Goal: Task Accomplishment & Management: Complete application form

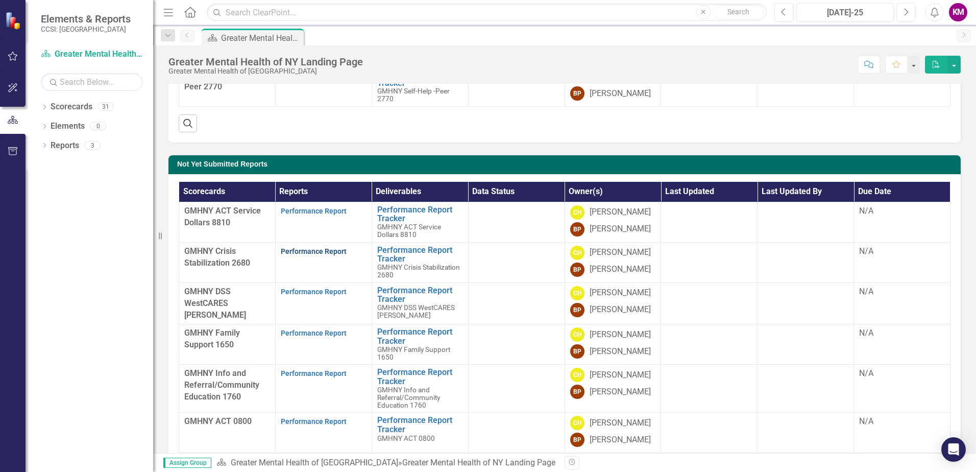
click at [307, 249] on link "Performance Report" at bounding box center [314, 251] width 66 height 8
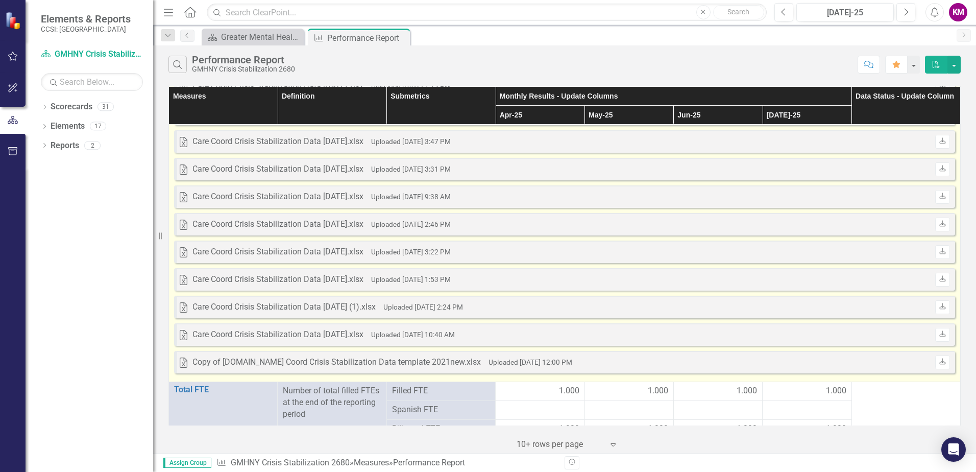
scroll to position [1225, 0]
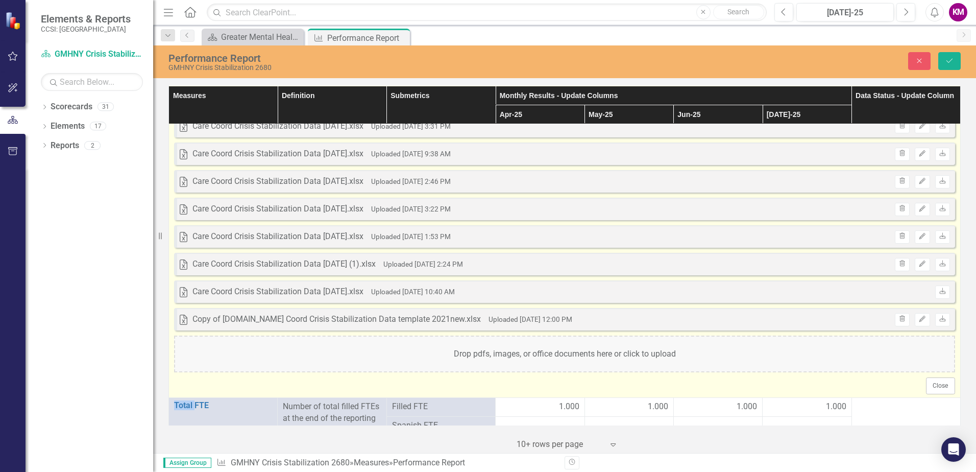
click at [634, 359] on div "Drop pdfs, images, or office documents here or click to upload" at bounding box center [564, 353] width 781 height 37
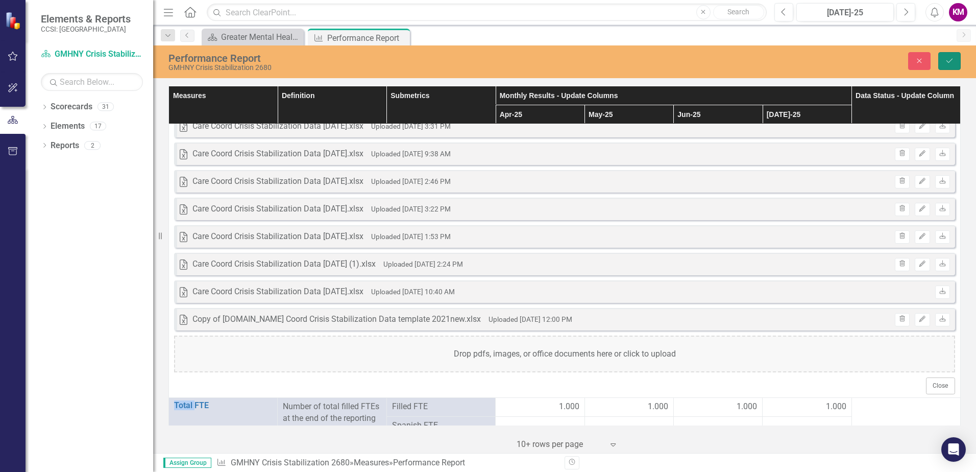
click at [953, 59] on icon "Save" at bounding box center [949, 60] width 9 height 7
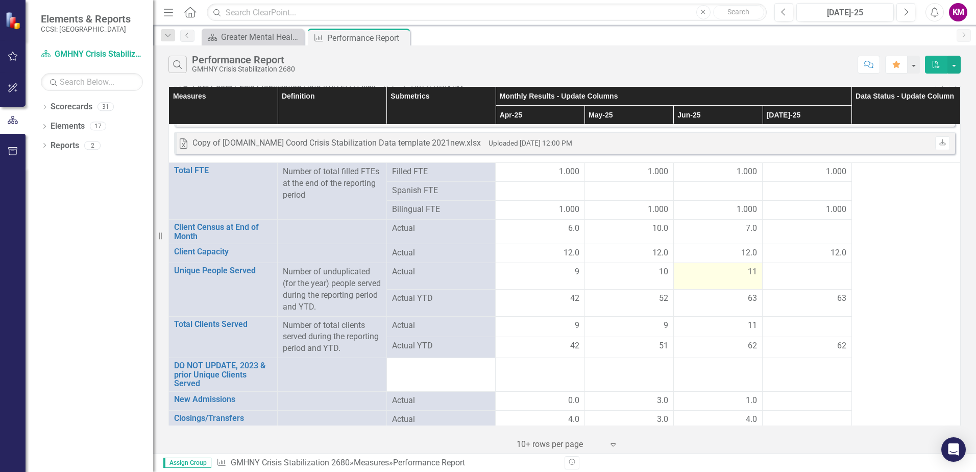
scroll to position [1378, 0]
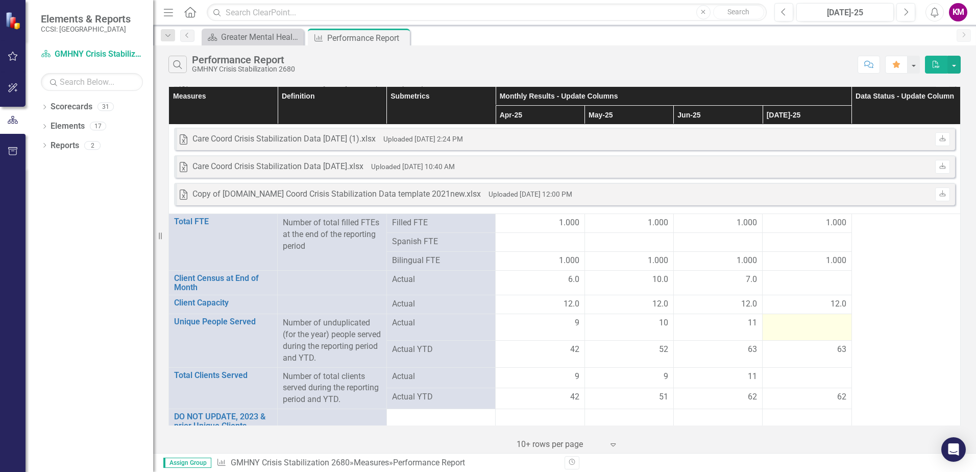
click at [812, 322] on div at bounding box center [807, 323] width 78 height 12
click at [810, 323] on div at bounding box center [807, 323] width 78 height 12
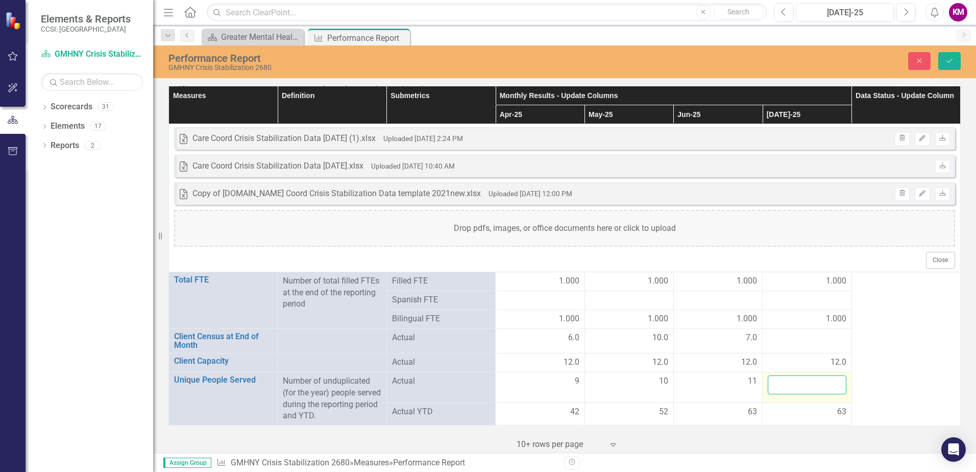
drag, startPoint x: 810, startPoint y: 323, endPoint x: 774, endPoint y: 383, distance: 69.6
click at [774, 383] on input "number" at bounding box center [807, 384] width 78 height 19
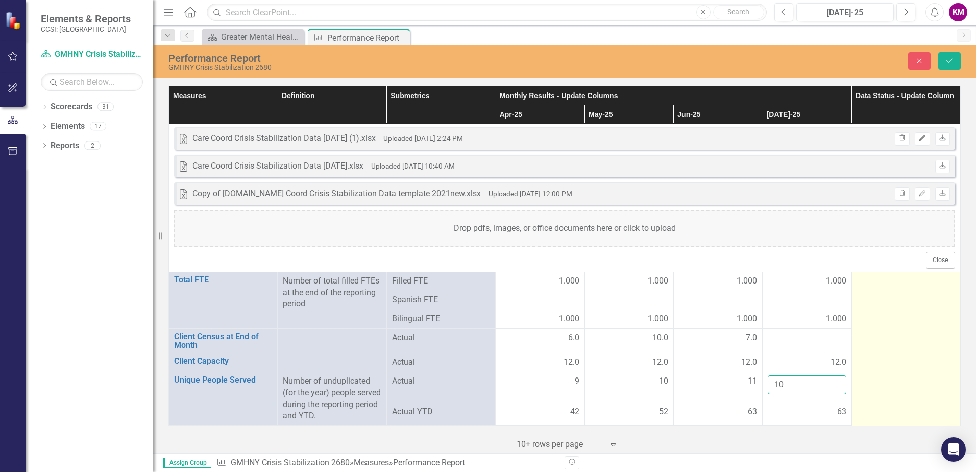
type input "10"
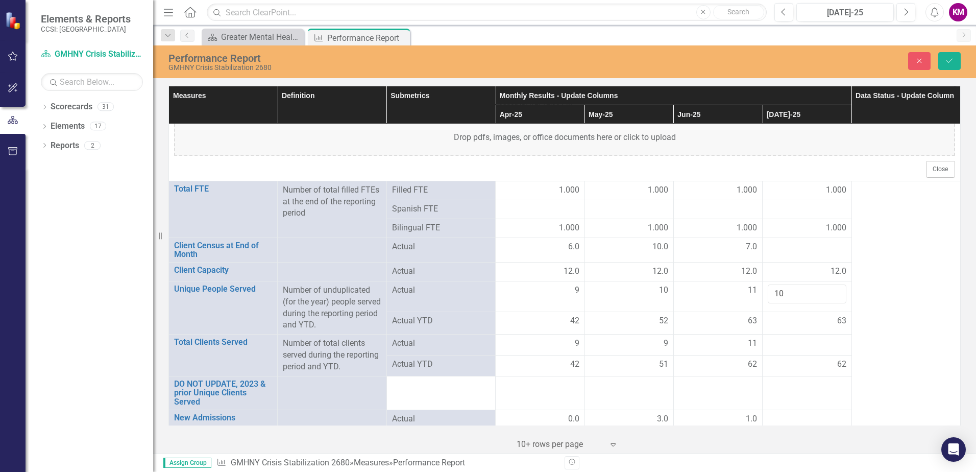
scroll to position [1480, 0]
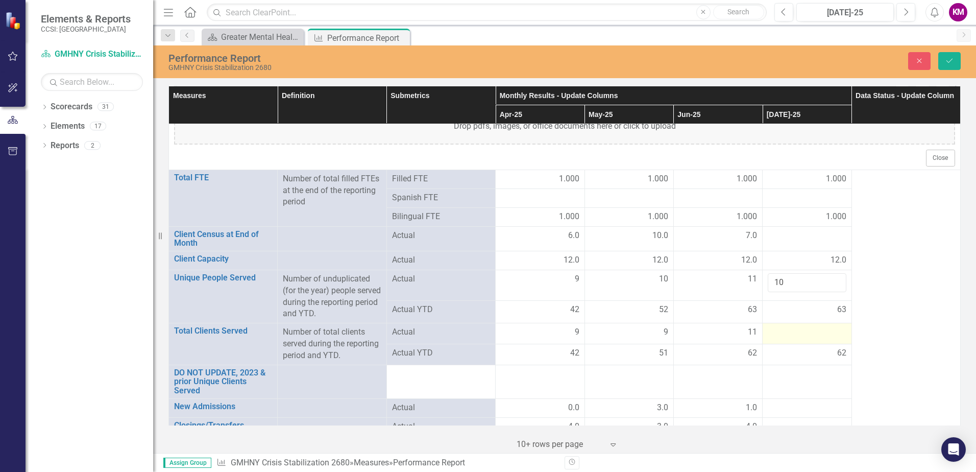
click at [791, 331] on div at bounding box center [807, 332] width 78 height 12
click at [790, 331] on div at bounding box center [807, 332] width 78 height 12
drag, startPoint x: 790, startPoint y: 331, endPoint x: 786, endPoint y: 333, distance: 5.3
click at [786, 333] on input "number" at bounding box center [807, 335] width 78 height 19
click at [790, 337] on input "number" at bounding box center [807, 335] width 78 height 19
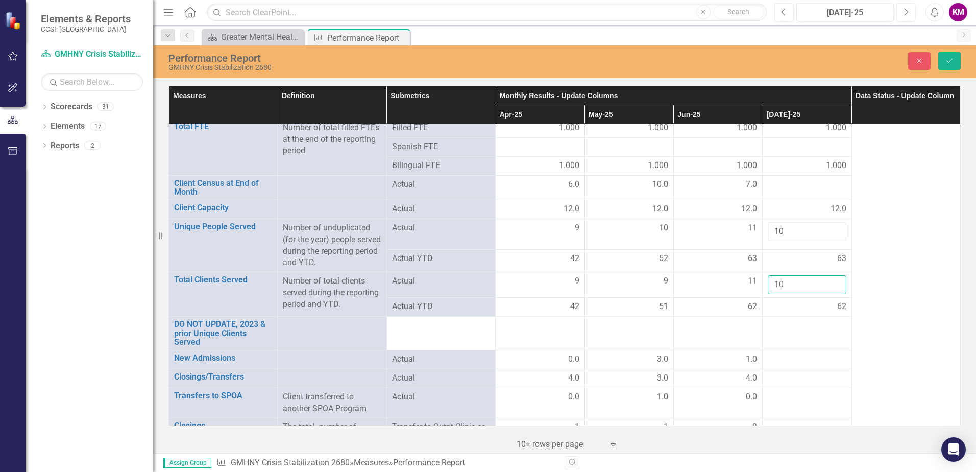
scroll to position [1583, 0]
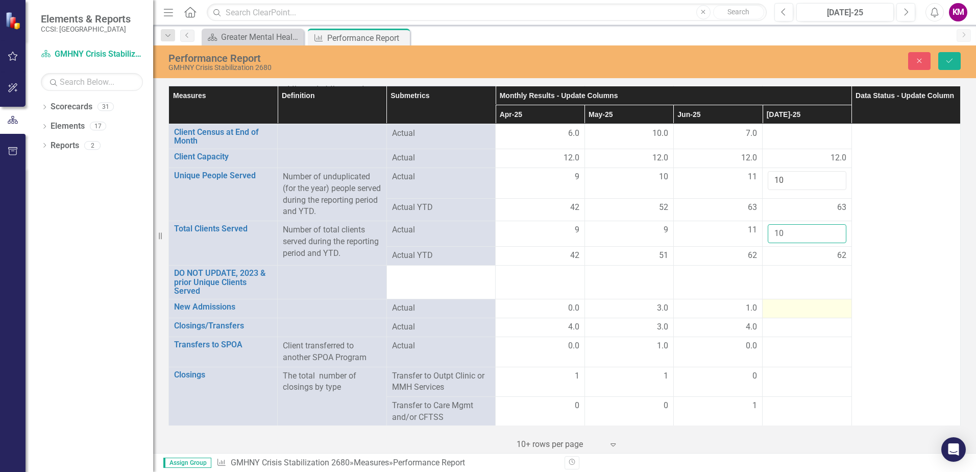
type input "10"
click at [768, 308] on div at bounding box center [807, 308] width 78 height 12
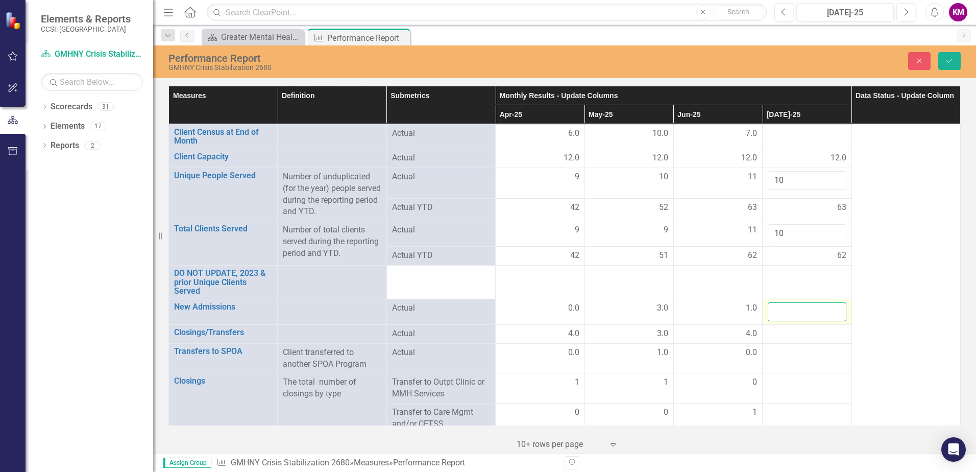
drag, startPoint x: 765, startPoint y: 308, endPoint x: 773, endPoint y: 311, distance: 8.5
click at [773, 311] on input "number" at bounding box center [807, 311] width 78 height 19
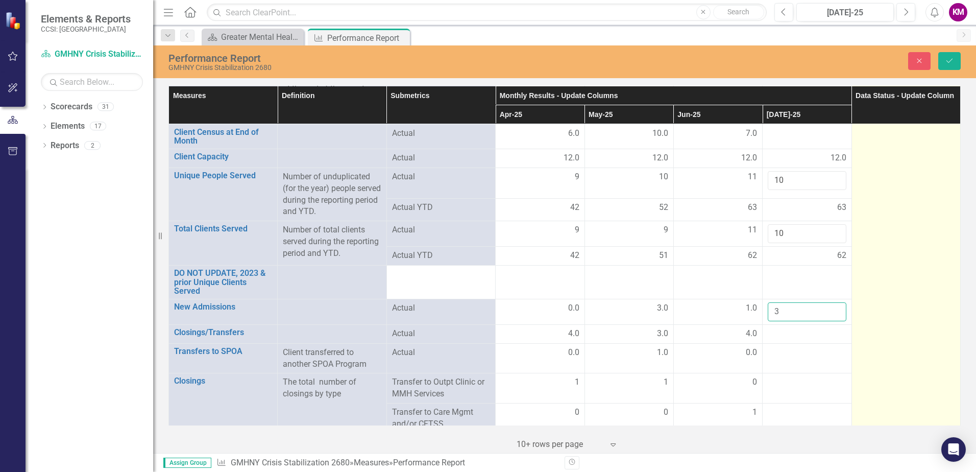
type input "3"
click at [865, 324] on td at bounding box center [906, 413] width 109 height 692
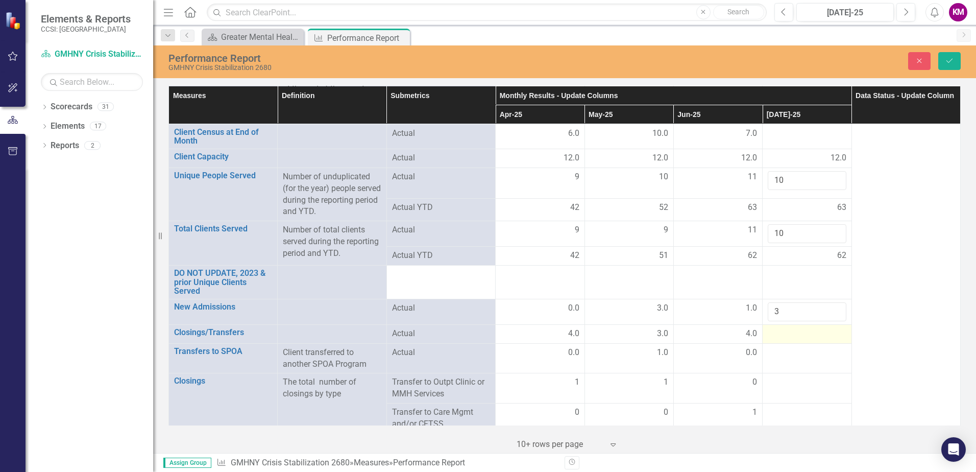
click at [768, 336] on div at bounding box center [807, 334] width 78 height 12
click at [774, 335] on input "number" at bounding box center [807, 337] width 78 height 19
click at [780, 335] on input "number" at bounding box center [807, 337] width 78 height 19
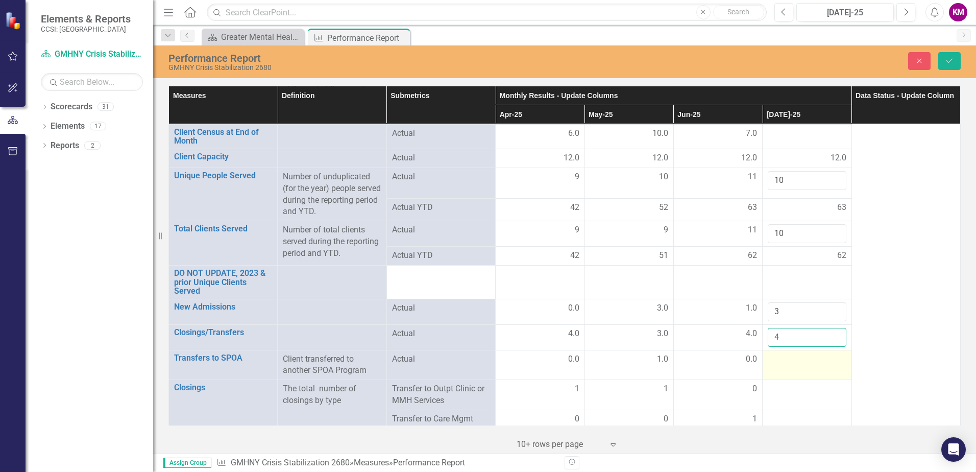
type input "4"
click at [799, 362] on div at bounding box center [807, 359] width 78 height 12
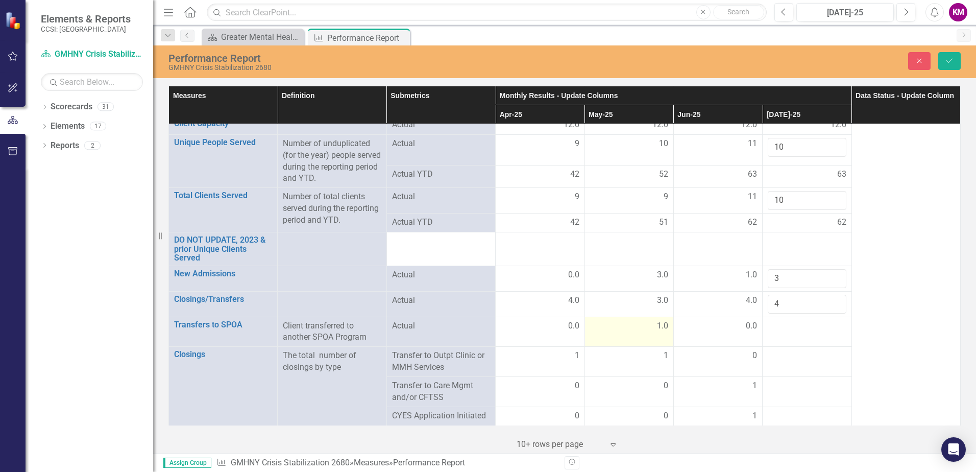
scroll to position [1634, 0]
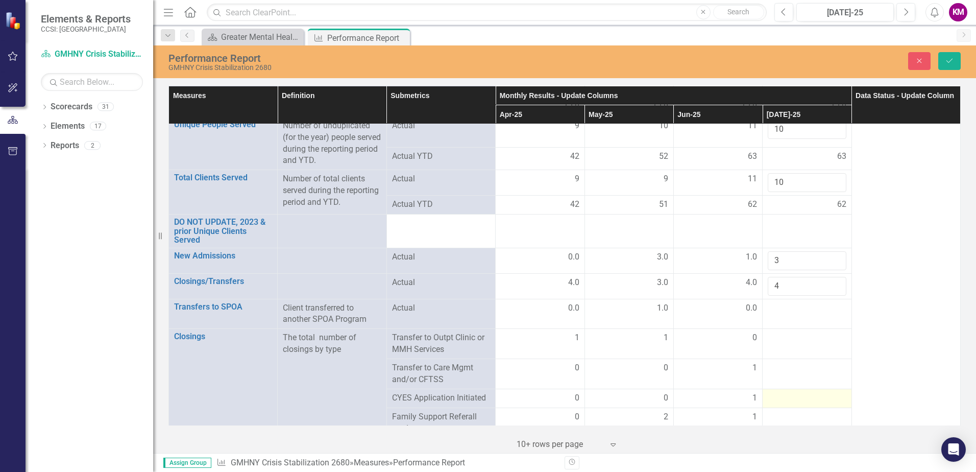
click at [778, 401] on div at bounding box center [807, 398] width 78 height 12
click at [778, 400] on div at bounding box center [807, 398] width 78 height 12
click at [778, 399] on div at bounding box center [807, 398] width 78 height 12
type input "1"
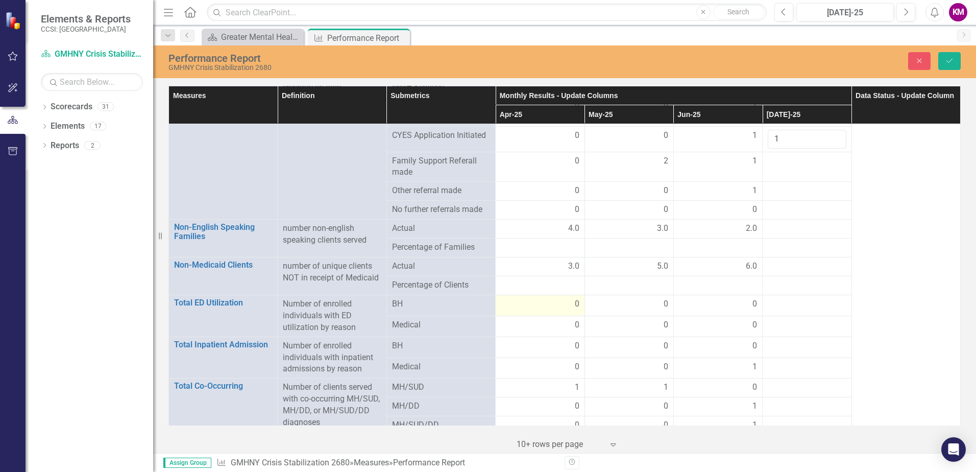
scroll to position [1930, 0]
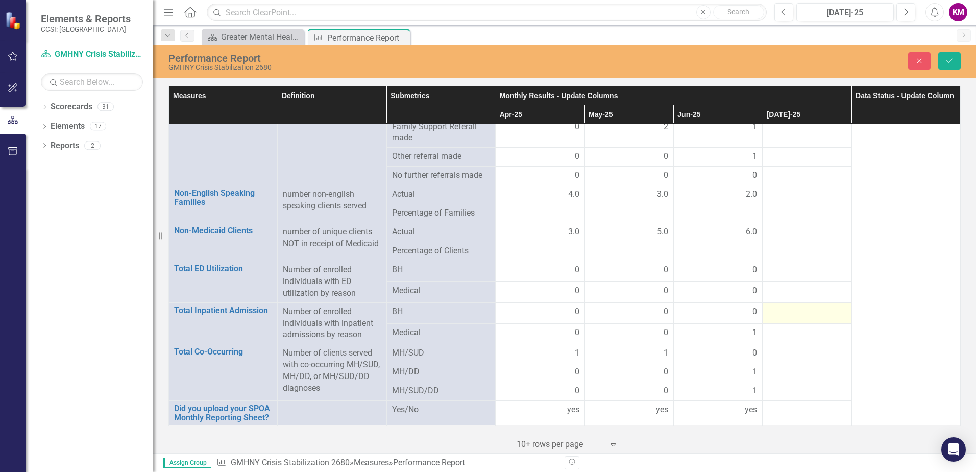
click at [778, 308] on div at bounding box center [807, 312] width 78 height 12
click at [778, 308] on div at bounding box center [807, 315] width 78 height 19
click at [780, 310] on input "number" at bounding box center [807, 315] width 78 height 19
click at [780, 317] on input "number" at bounding box center [807, 315] width 78 height 19
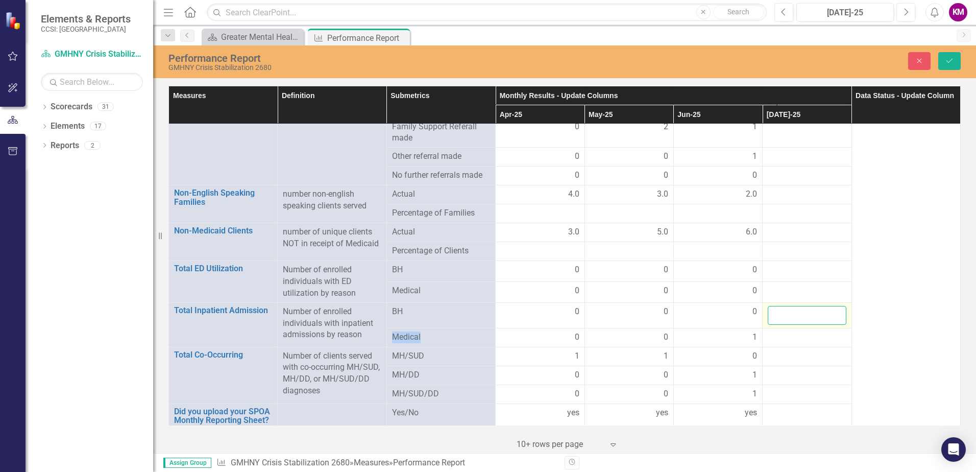
click at [776, 313] on input "number" at bounding box center [807, 315] width 78 height 19
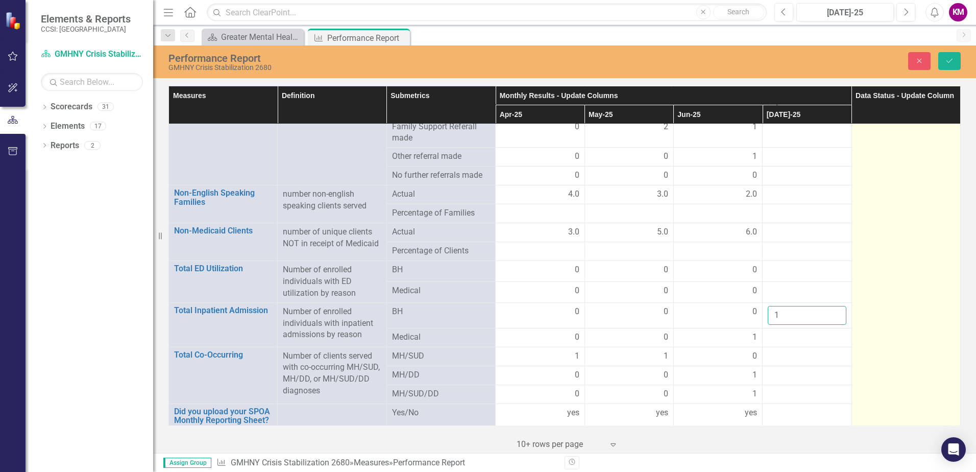
type input "1"
click at [903, 265] on td at bounding box center [906, 74] width 109 height 708
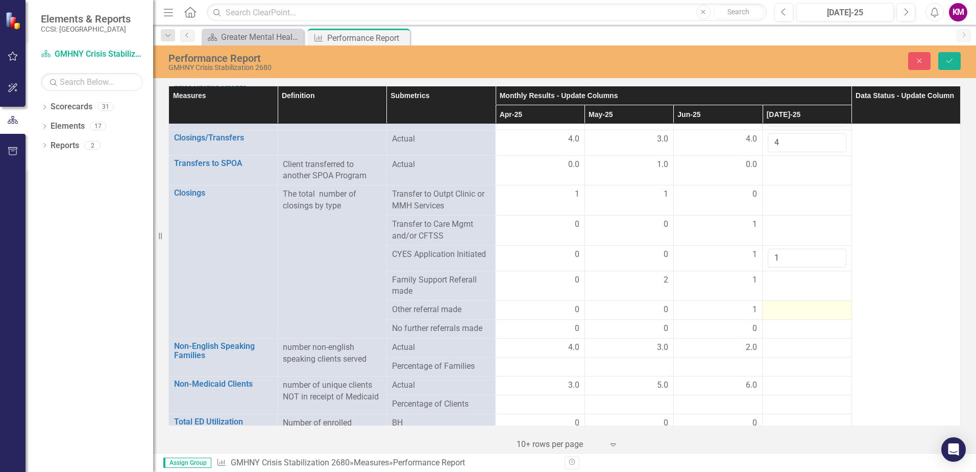
scroll to position [1726, 0]
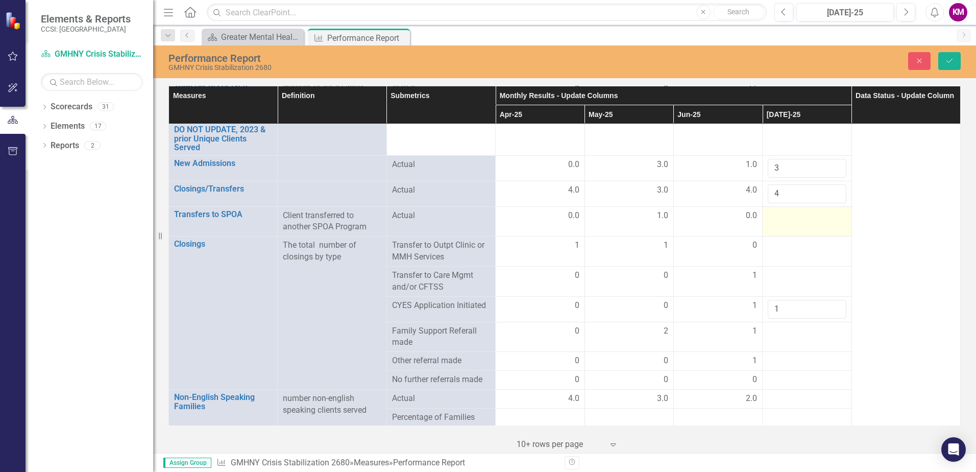
click at [778, 223] on td at bounding box center [807, 221] width 89 height 30
click at [778, 222] on td at bounding box center [807, 221] width 89 height 30
click at [776, 222] on input "number" at bounding box center [807, 219] width 78 height 19
type input "0"
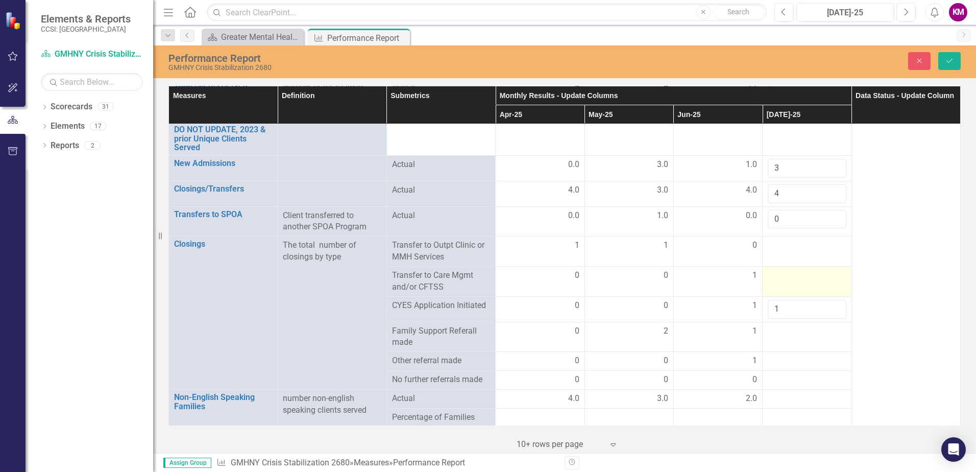
click at [782, 278] on div at bounding box center [807, 276] width 78 height 12
click at [781, 278] on div at bounding box center [807, 276] width 78 height 12
type input "0"
click at [773, 247] on div at bounding box center [807, 245] width 78 height 12
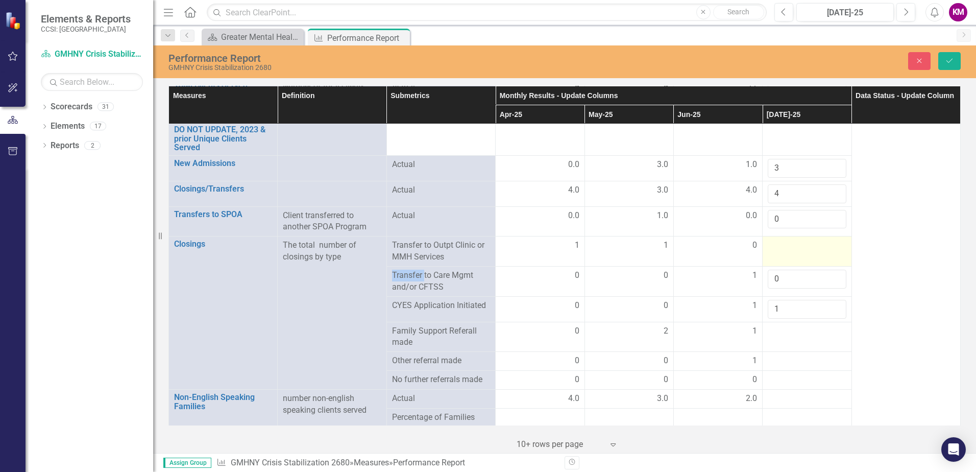
click at [773, 247] on div at bounding box center [807, 245] width 78 height 12
click at [773, 247] on input "number" at bounding box center [807, 248] width 78 height 19
type input "0"
click at [774, 329] on div at bounding box center [807, 331] width 78 height 12
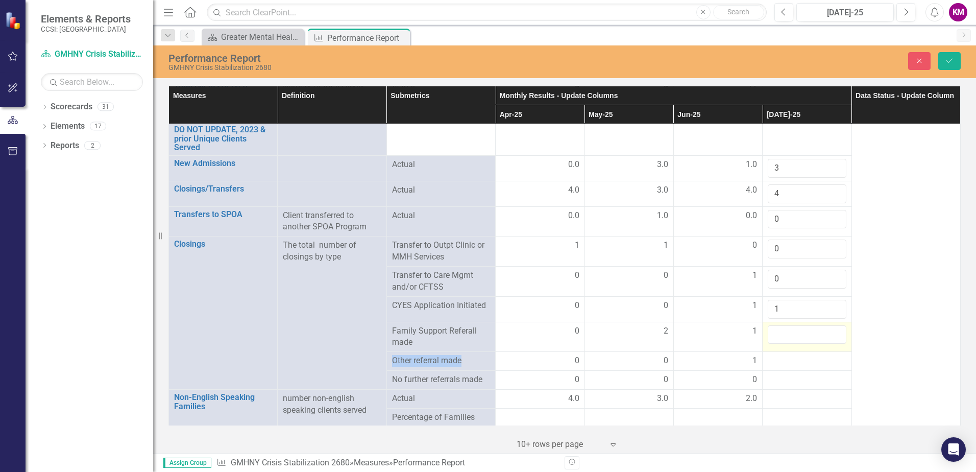
click at [774, 329] on div at bounding box center [807, 334] width 78 height 19
click at [776, 332] on input "number" at bounding box center [807, 334] width 78 height 19
type input "0"
click at [777, 356] on div at bounding box center [807, 361] width 78 height 12
click at [778, 360] on div at bounding box center [807, 361] width 78 height 12
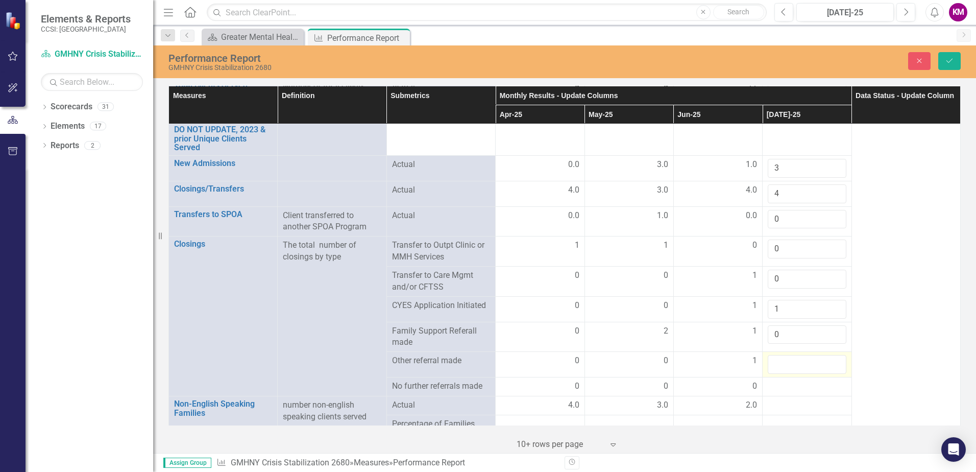
click at [778, 360] on div at bounding box center [807, 364] width 78 height 19
click at [778, 364] on input "number" at bounding box center [807, 364] width 78 height 19
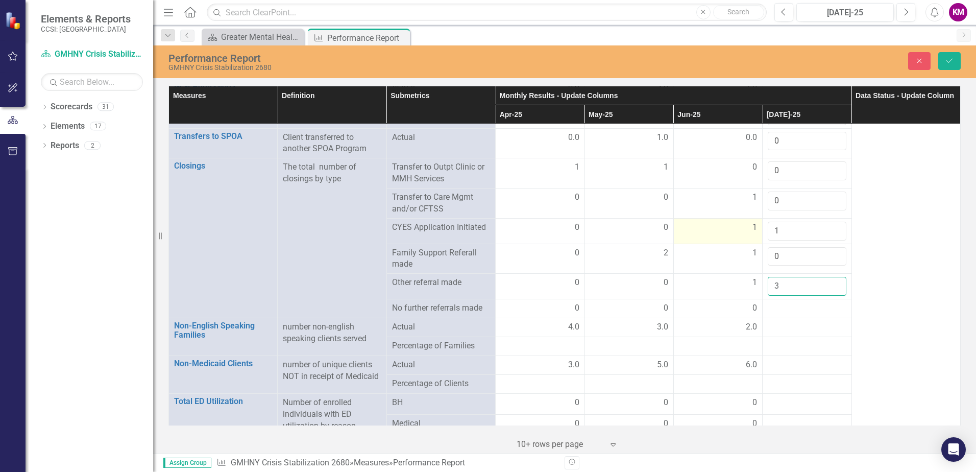
scroll to position [1828, 0]
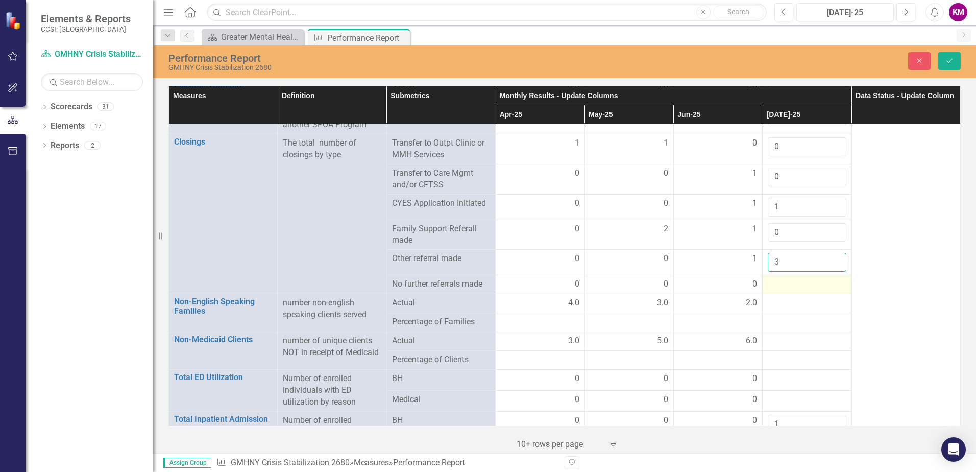
type input "3"
click at [777, 284] on div at bounding box center [807, 284] width 78 height 12
click at [779, 285] on div at bounding box center [807, 284] width 78 height 12
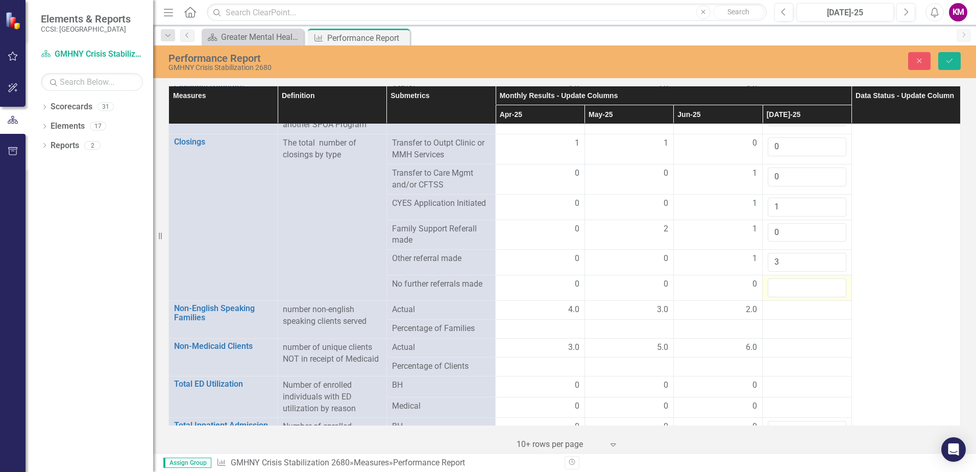
click at [781, 285] on div at bounding box center [807, 287] width 78 height 19
click at [781, 285] on input "number" at bounding box center [807, 287] width 78 height 19
click at [781, 287] on input "number" at bounding box center [807, 287] width 78 height 19
type input "1"
click at [783, 307] on div at bounding box center [807, 310] width 78 height 12
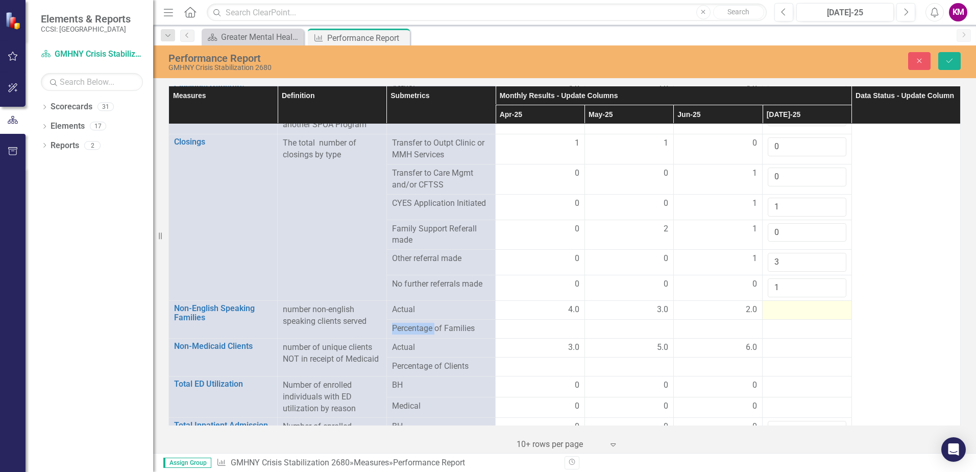
click at [783, 307] on div at bounding box center [807, 310] width 78 height 12
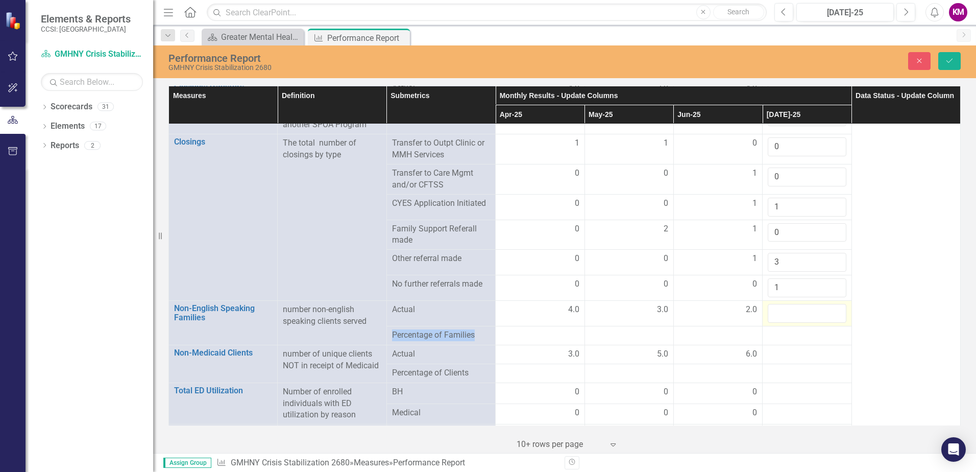
click at [783, 306] on div at bounding box center [807, 313] width 78 height 19
click at [782, 315] on input "number" at bounding box center [807, 313] width 78 height 19
type input "1"
click at [782, 352] on div at bounding box center [807, 354] width 78 height 12
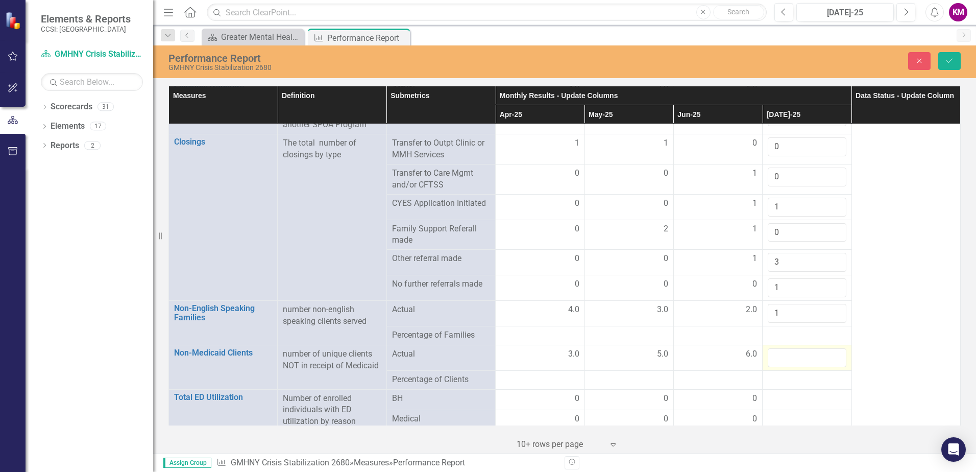
click at [783, 351] on input "number" at bounding box center [807, 357] width 78 height 19
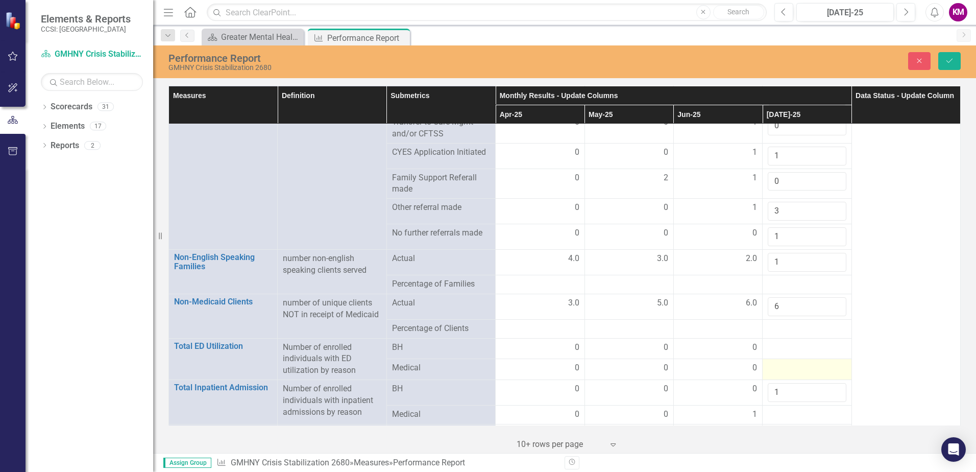
scroll to position [1930, 0]
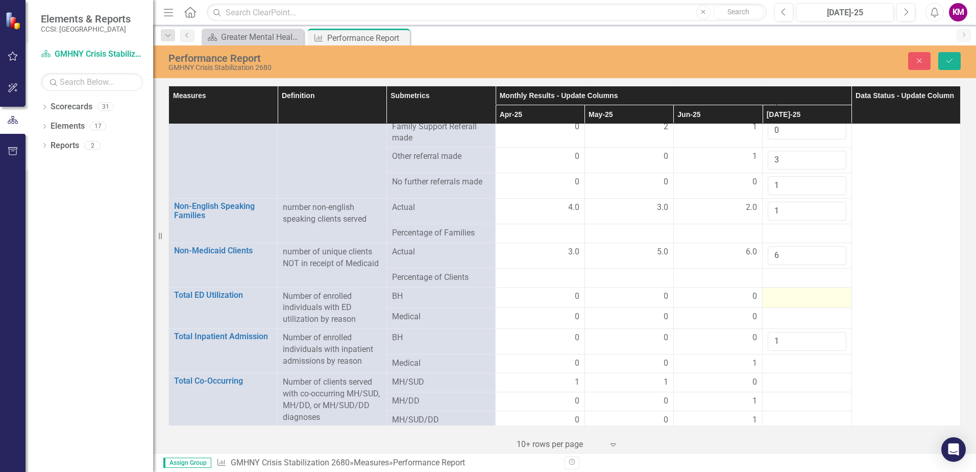
type input "6"
click at [775, 295] on div at bounding box center [807, 296] width 78 height 12
click at [776, 296] on div at bounding box center [807, 296] width 78 height 12
click at [775, 298] on input "number" at bounding box center [807, 299] width 78 height 19
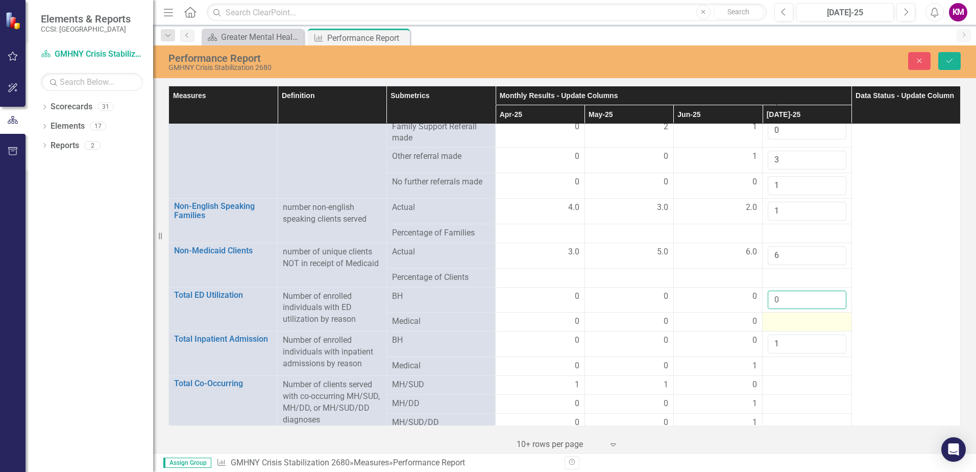
type input "0"
click at [771, 315] on div at bounding box center [807, 321] width 78 height 12
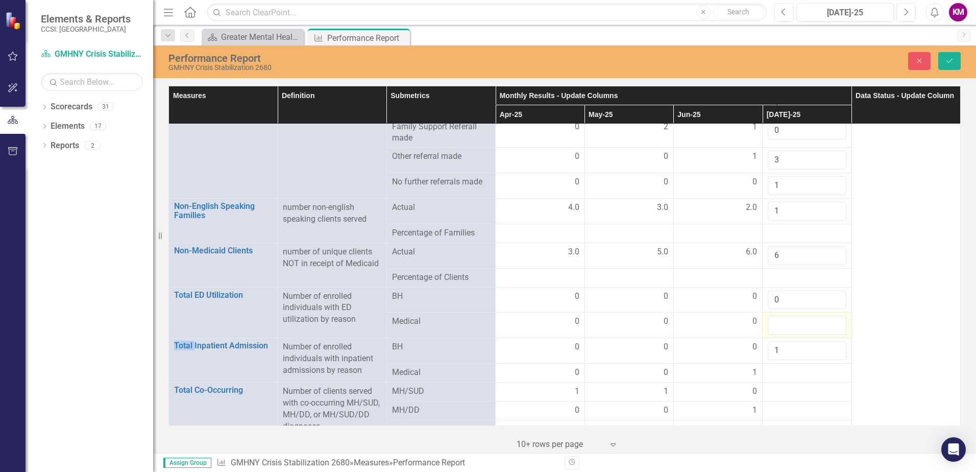
click at [771, 315] on input "number" at bounding box center [807, 324] width 78 height 19
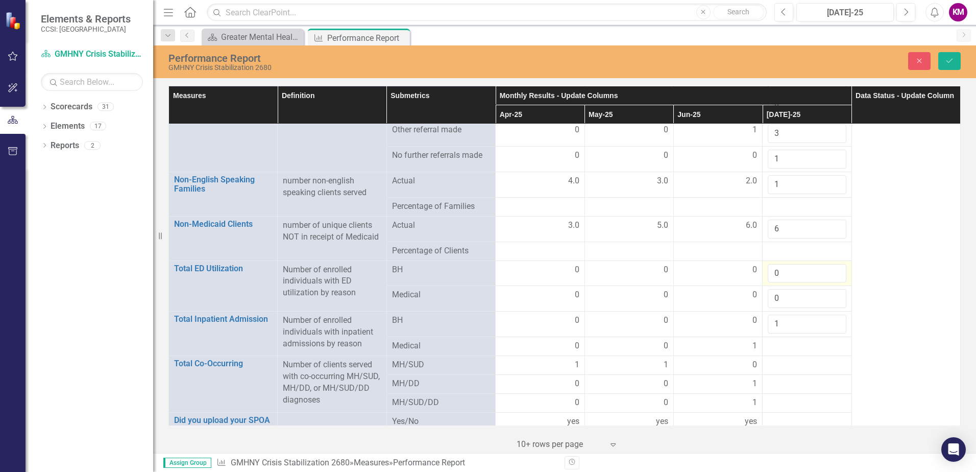
scroll to position [1969, 0]
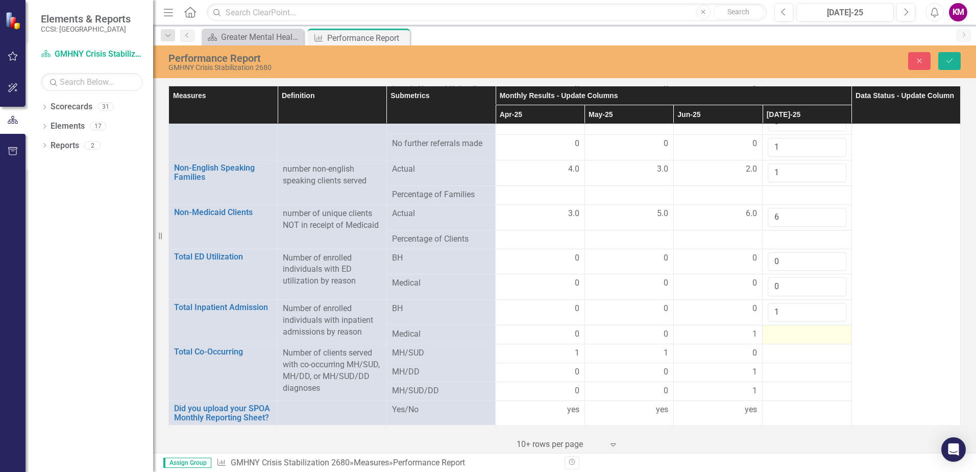
type input "0"
click at [771, 334] on div at bounding box center [807, 334] width 78 height 12
click at [771, 333] on div at bounding box center [807, 334] width 78 height 12
click at [771, 333] on input "number" at bounding box center [807, 337] width 78 height 19
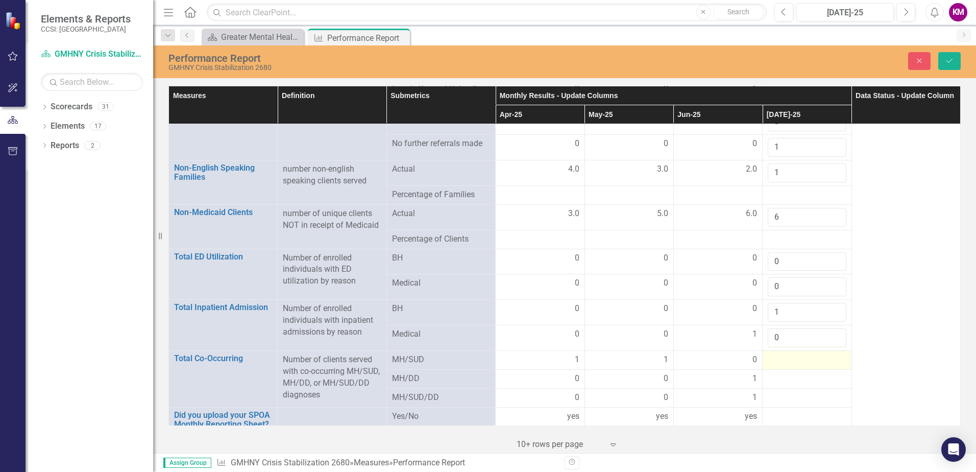
type input "0"
click at [776, 361] on div at bounding box center [807, 360] width 78 height 12
click at [775, 359] on input "number" at bounding box center [807, 363] width 78 height 19
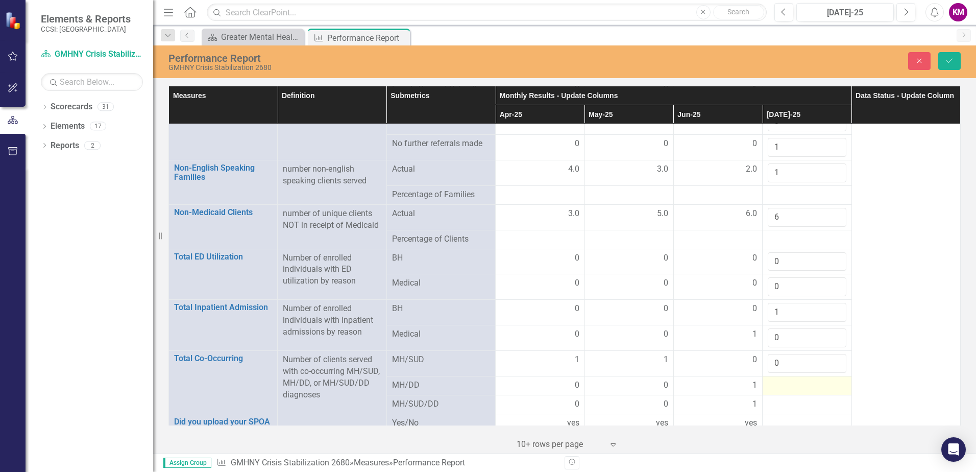
type input "0"
click at [772, 385] on div at bounding box center [807, 385] width 78 height 12
click at [771, 384] on div at bounding box center [807, 385] width 78 height 12
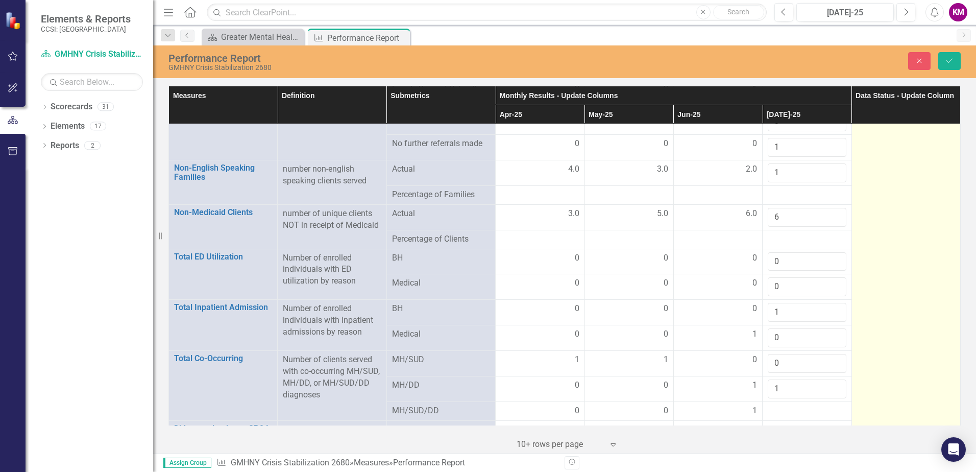
scroll to position [1988, 0]
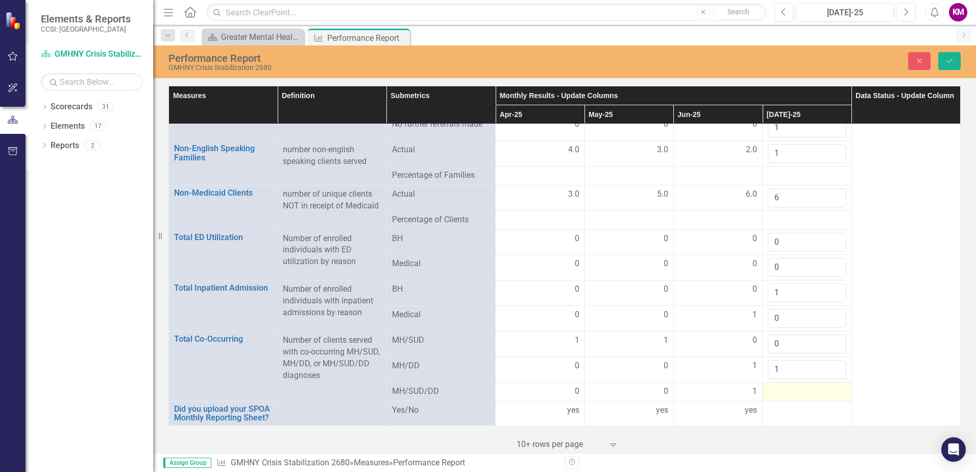
type input "1"
click at [788, 392] on div at bounding box center [807, 391] width 78 height 12
click at [788, 391] on div at bounding box center [807, 391] width 78 height 12
click at [788, 392] on input "number" at bounding box center [807, 394] width 78 height 19
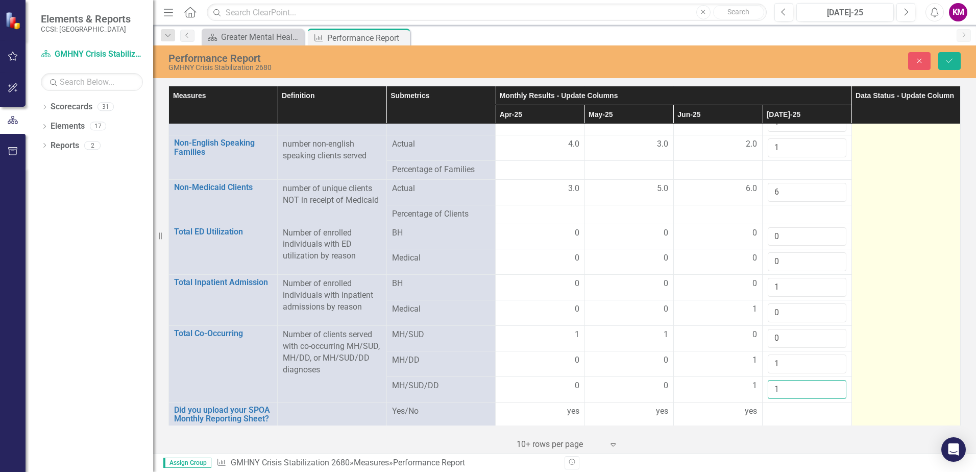
scroll to position [1995, 0]
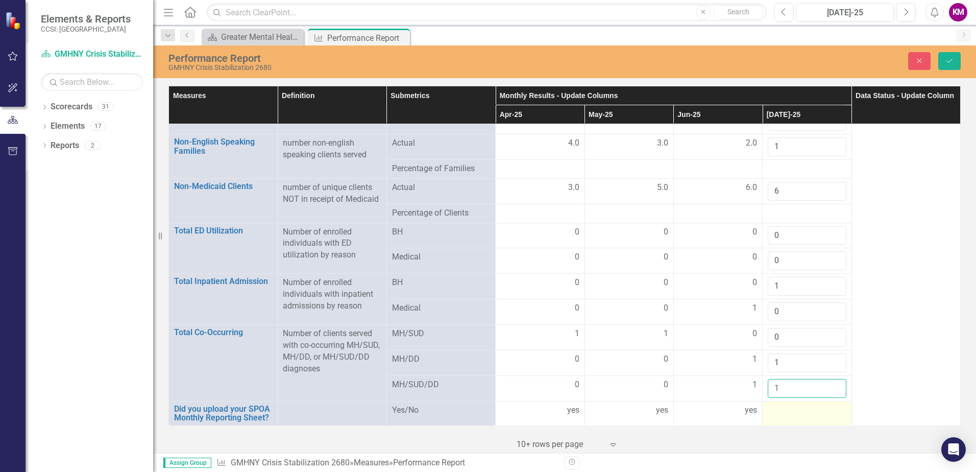
type input "1"
click at [779, 414] on div at bounding box center [807, 410] width 78 height 12
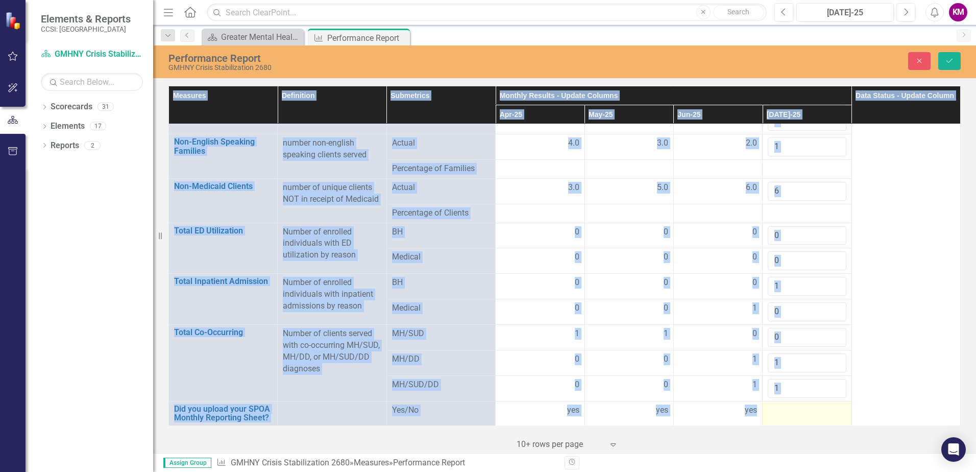
click at [779, 415] on div at bounding box center [807, 410] width 78 height 12
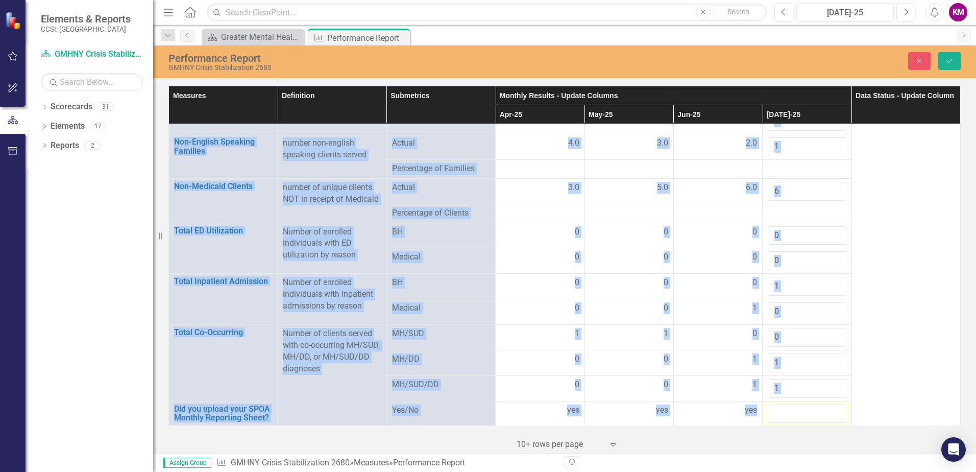
click at [779, 415] on div at bounding box center [807, 413] width 78 height 19
click at [779, 416] on input "text" at bounding box center [807, 413] width 78 height 19
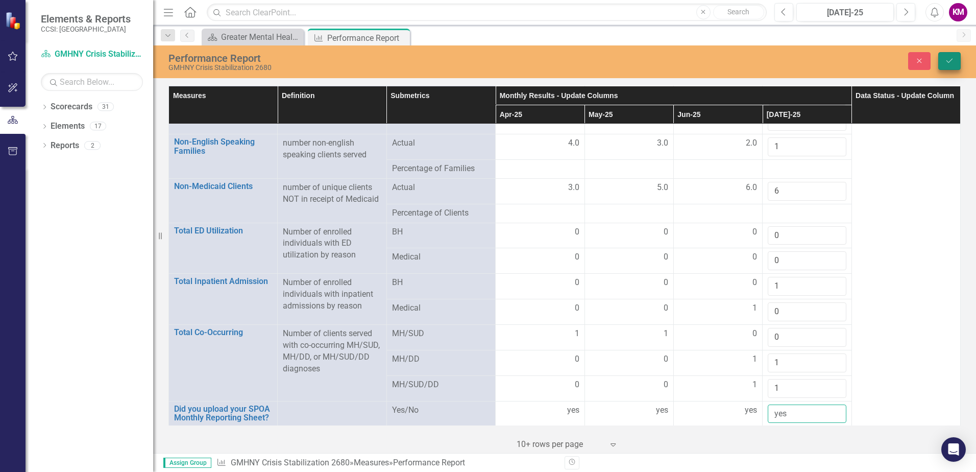
type input "yes"
click at [949, 61] on icon "Save" at bounding box center [949, 60] width 9 height 7
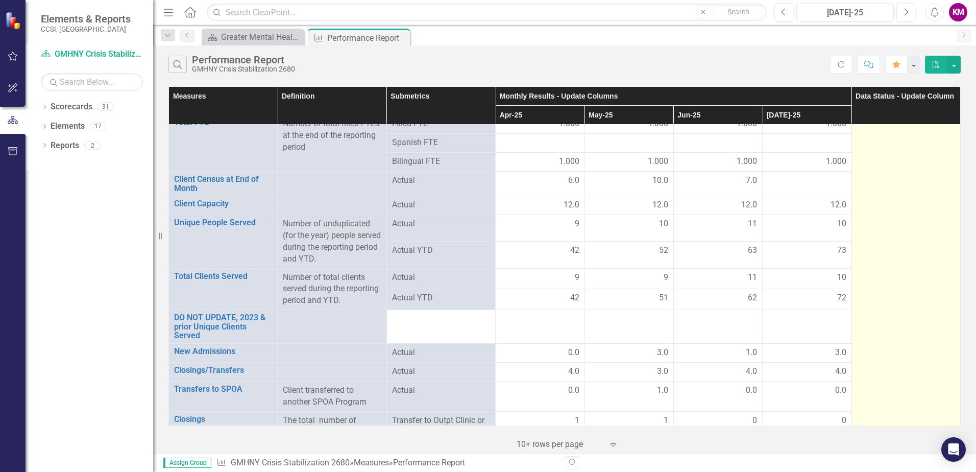
scroll to position [1327, 0]
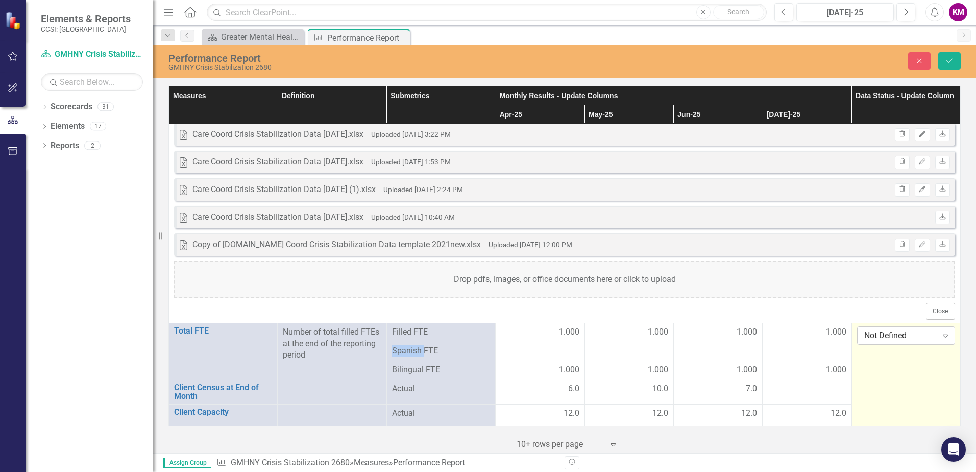
drag, startPoint x: 880, startPoint y: 286, endPoint x: 939, endPoint y: 336, distance: 77.5
click at [943, 336] on icon at bounding box center [945, 335] width 5 height 3
click at [893, 318] on div "Submitted" at bounding box center [901, 318] width 81 height 12
click at [950, 56] on button "Save" at bounding box center [949, 61] width 22 height 18
